Goal: Transaction & Acquisition: Book appointment/travel/reservation

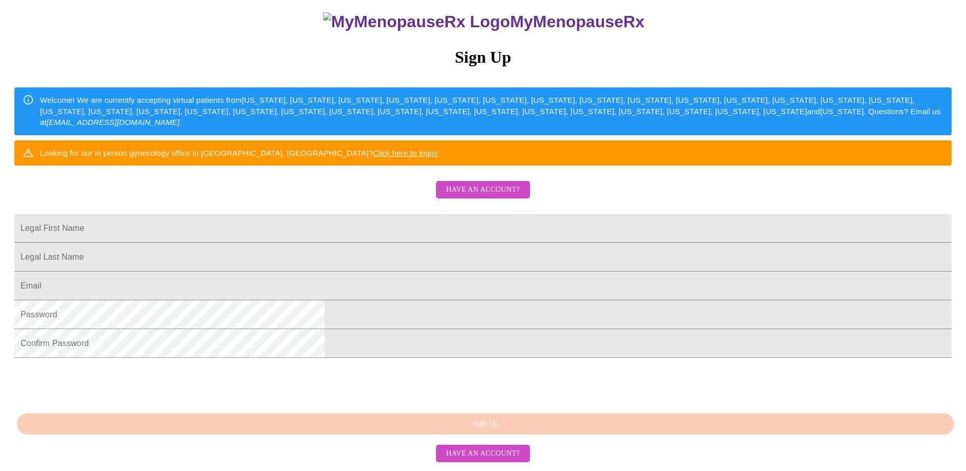
scroll to position [76, 0]
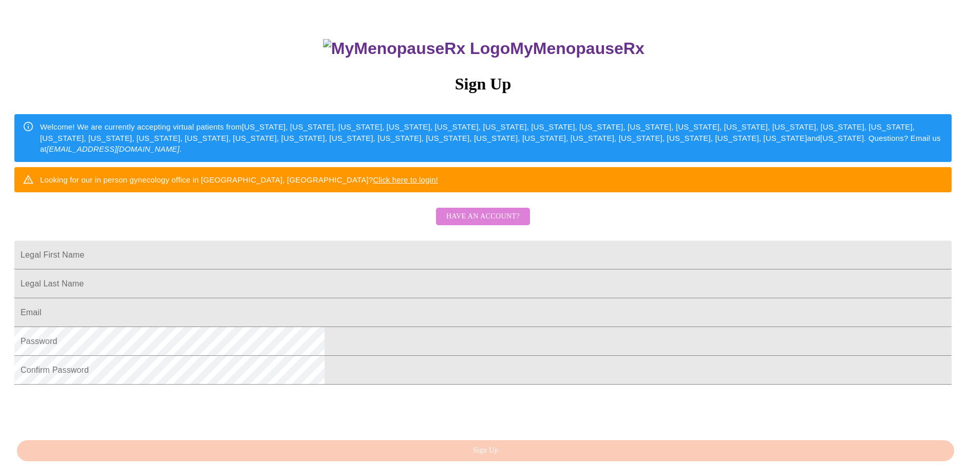
click at [488, 223] on span "Have an account?" at bounding box center [482, 216] width 73 height 13
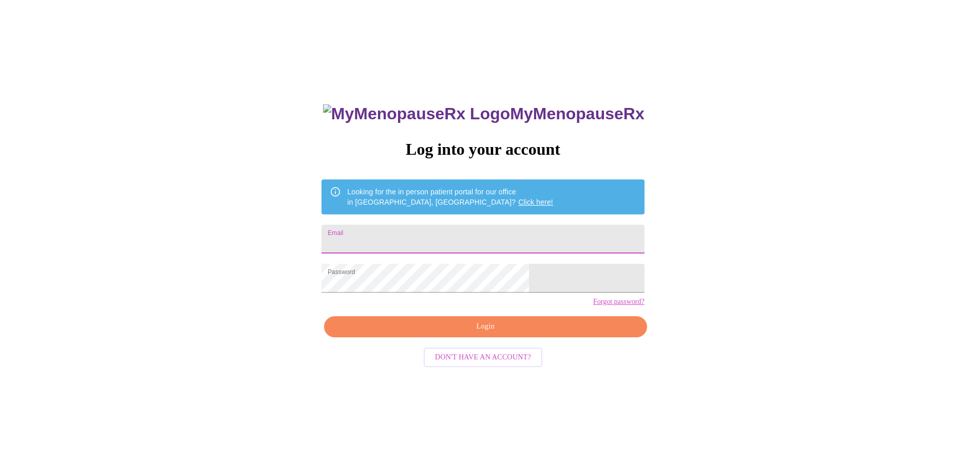
click at [436, 241] on input "Email" at bounding box center [483, 238] width 323 height 29
type input "[EMAIL_ADDRESS][DOMAIN_NAME]"
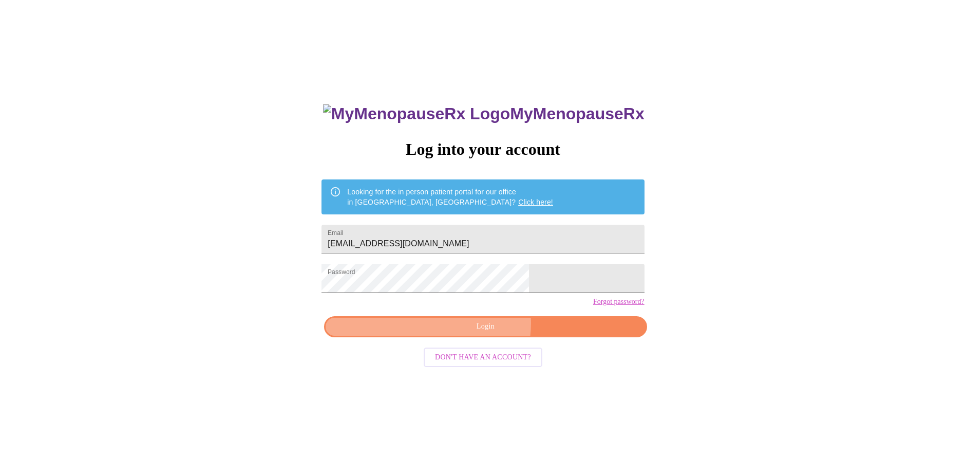
click at [482, 333] on span "Login" at bounding box center [485, 326] width 299 height 13
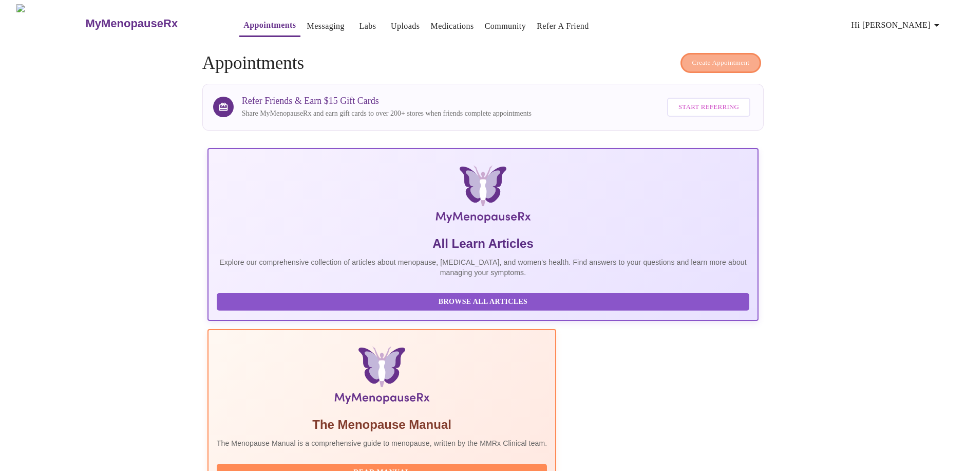
click at [706, 57] on span "Create Appointment" at bounding box center [721, 63] width 58 height 12
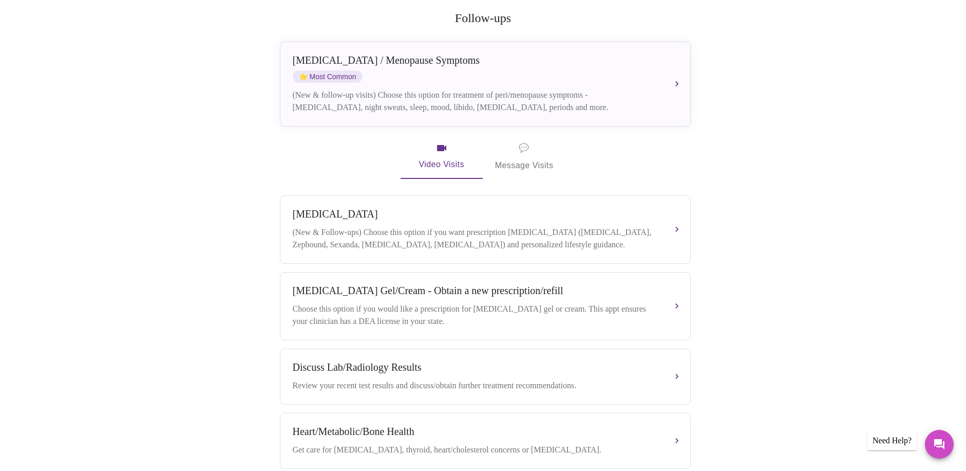
scroll to position [143, 0]
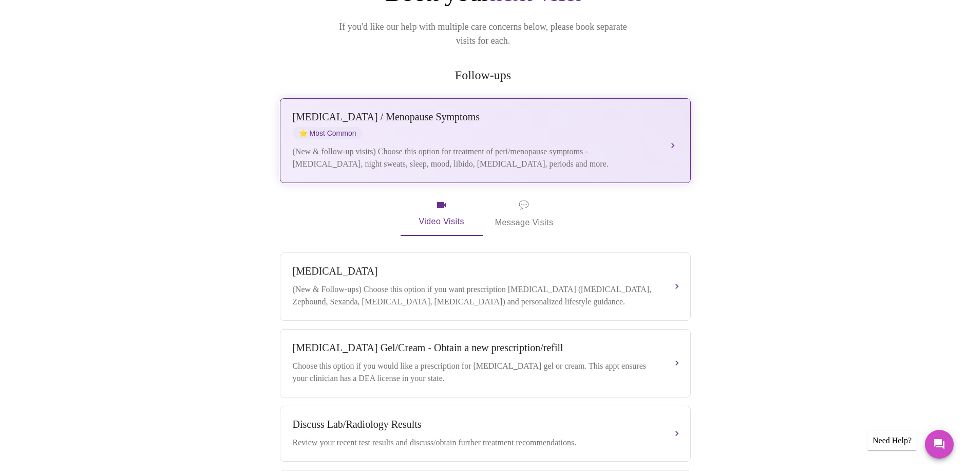
click at [522, 124] on div "[MEDICAL_DATA] / Menopause Symptoms ⭐ Most Common" at bounding box center [475, 125] width 365 height 28
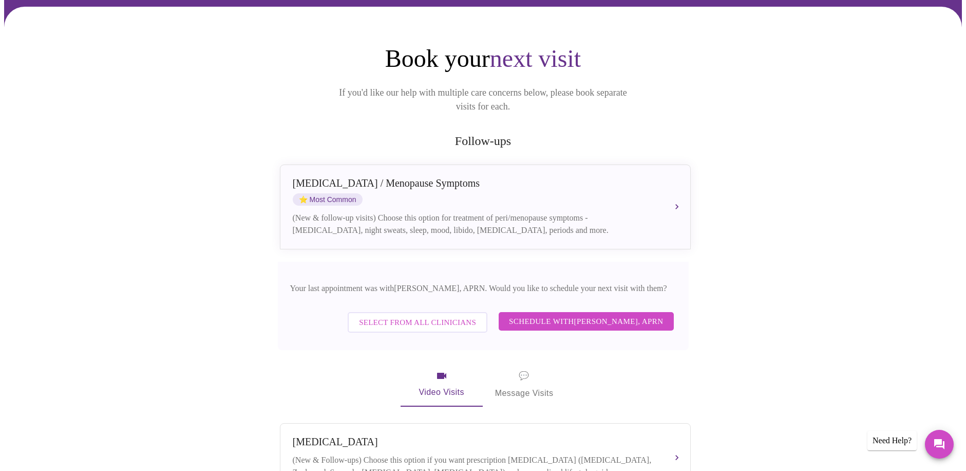
scroll to position [91, 0]
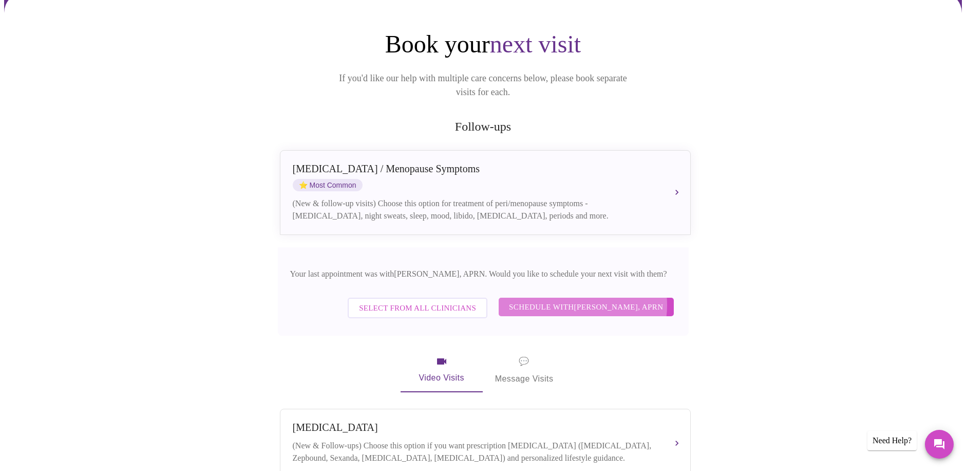
click at [587, 300] on span "Schedule with [PERSON_NAME], APRN" at bounding box center [586, 306] width 155 height 13
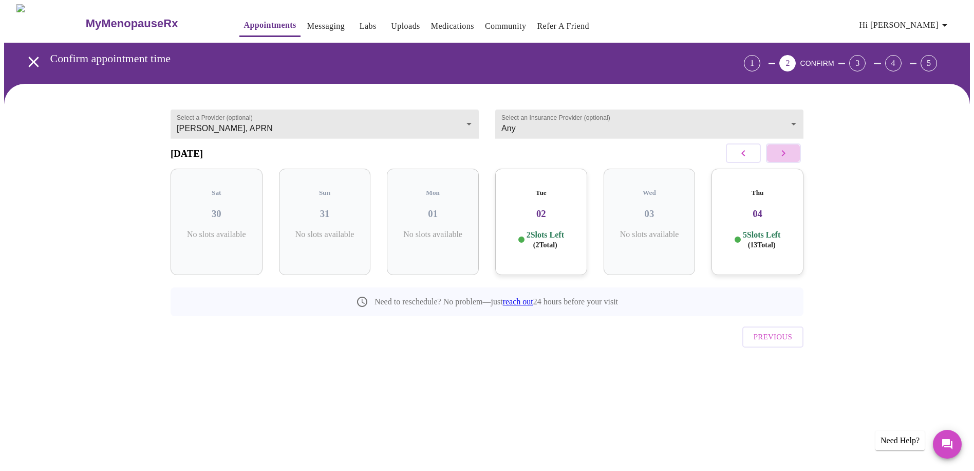
click at [786, 156] on icon "button" at bounding box center [783, 153] width 12 height 12
click at [541, 208] on h3 "25" at bounding box center [541, 213] width 76 height 11
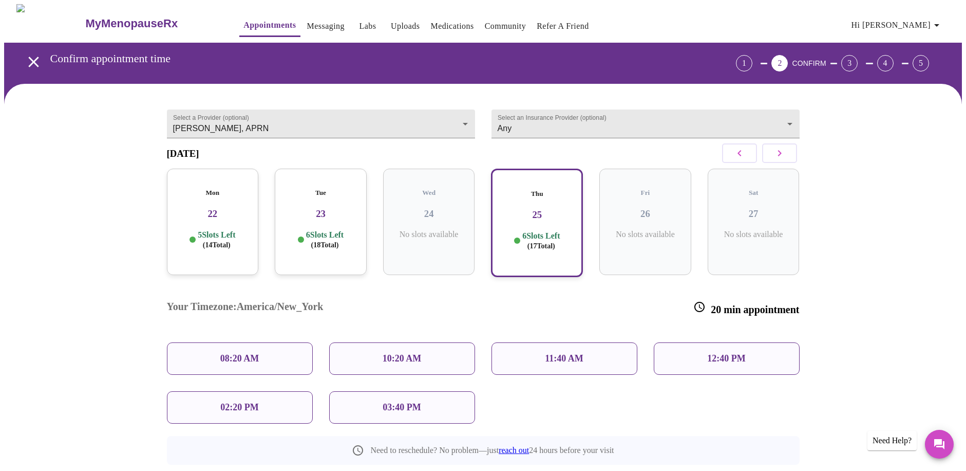
click at [394, 353] on p "10:20 AM" at bounding box center [402, 358] width 39 height 11
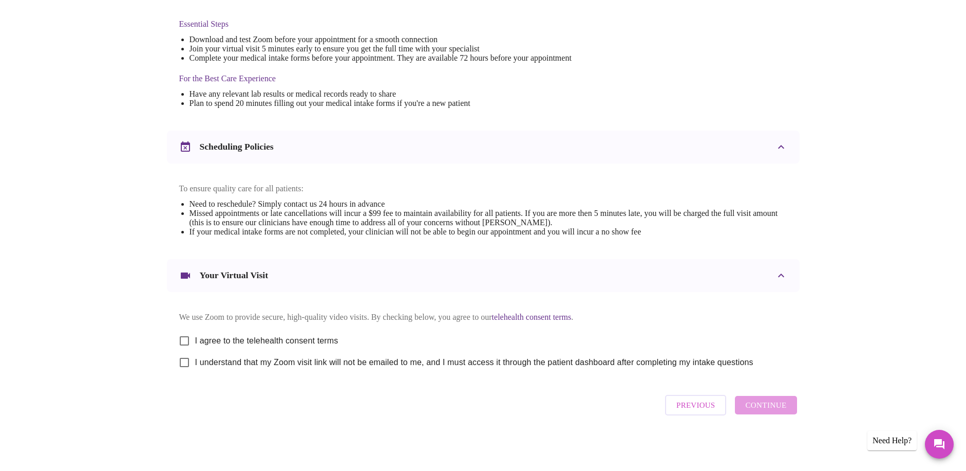
scroll to position [274, 0]
click at [184, 334] on input "I agree to the telehealth consent terms" at bounding box center [185, 341] width 22 height 22
checkbox input "true"
click at [185, 365] on input "I understand that my Zoom visit link will not be emailed to me, and I must acce…" at bounding box center [185, 362] width 22 height 22
checkbox input "true"
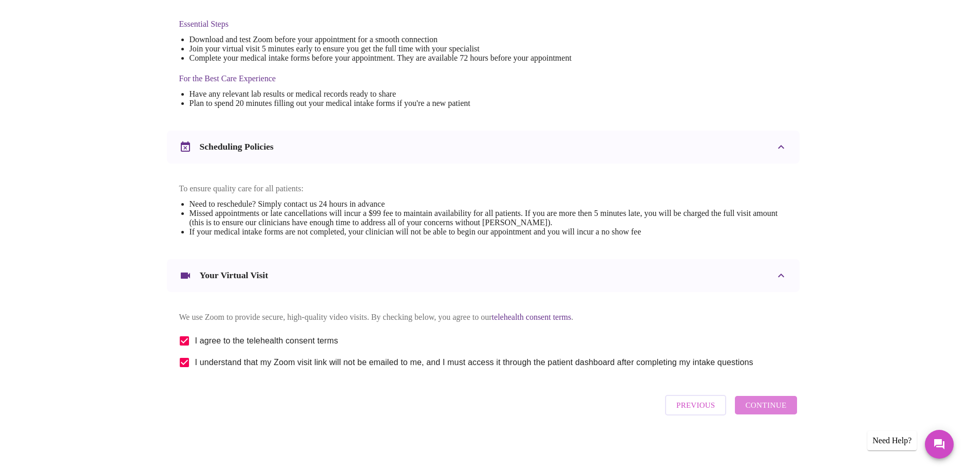
click at [768, 404] on span "Continue" at bounding box center [765, 404] width 41 height 13
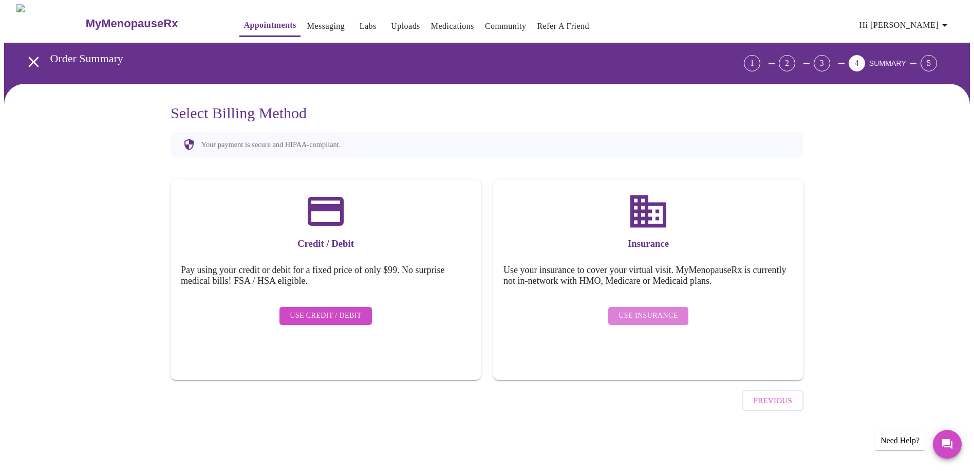
click at [649, 309] on span "Use Insurance" at bounding box center [647, 315] width 59 height 13
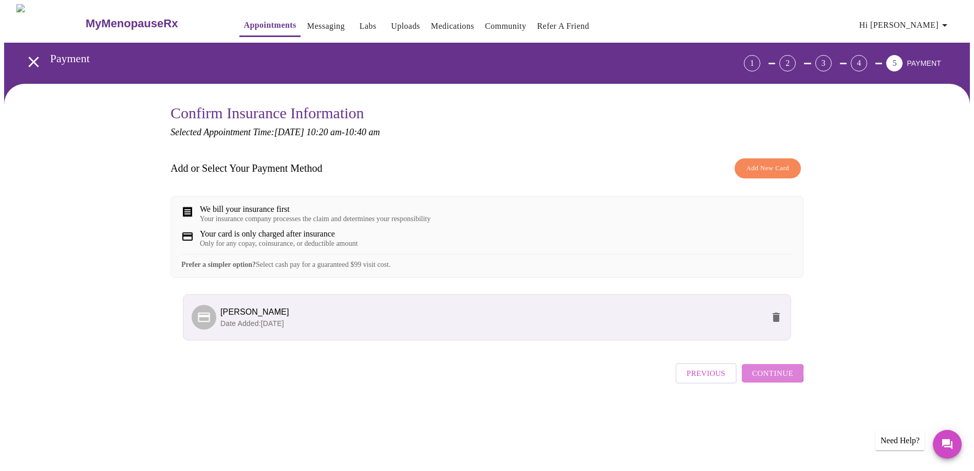
click at [769, 380] on span "Continue" at bounding box center [772, 372] width 41 height 13
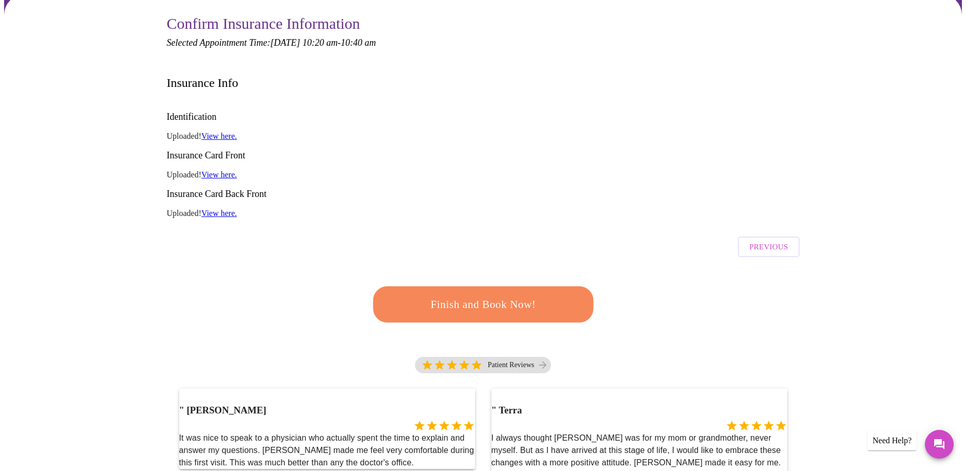
scroll to position [103, 0]
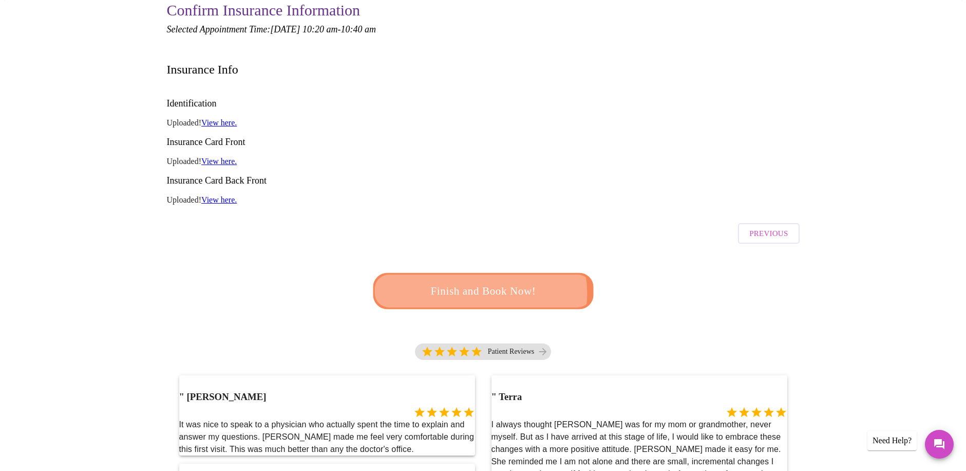
click at [479, 281] on span "Finish and Book Now!" at bounding box center [483, 290] width 190 height 19
